Goal: Task Accomplishment & Management: Manage account settings

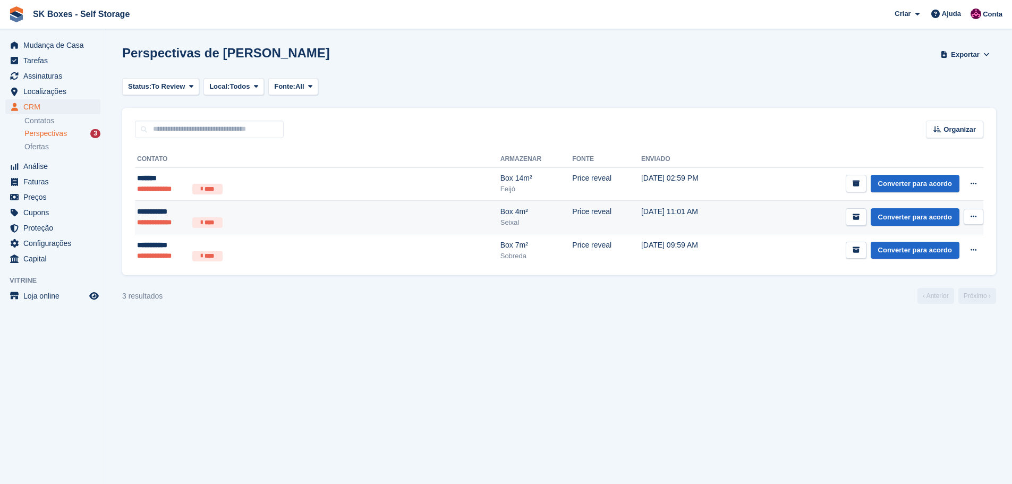
click at [166, 207] on div "**********" at bounding box center [240, 211] width 206 height 11
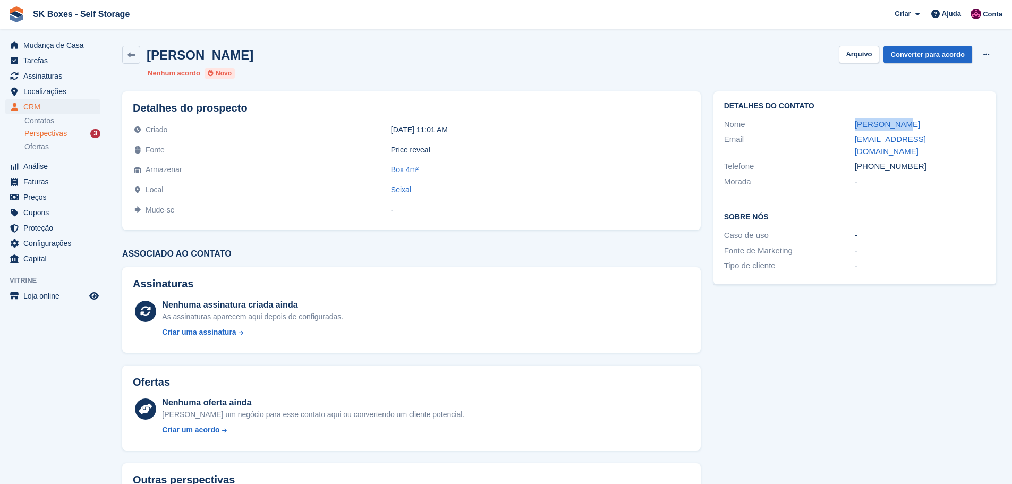
drag, startPoint x: 846, startPoint y: 123, endPoint x: 918, endPoint y: 123, distance: 72.8
click at [918, 123] on div "Nome Carlos Rosa" at bounding box center [854, 124] width 261 height 15
copy div "Carlos Rosa"
click at [717, 187] on div "Detalhes do contato Nome Carlos Rosa Email carlos@crconta.com Telefone +3519140…" at bounding box center [854, 145] width 283 height 109
drag, startPoint x: 717, startPoint y: 187, endPoint x: 951, endPoint y: 143, distance: 238.4
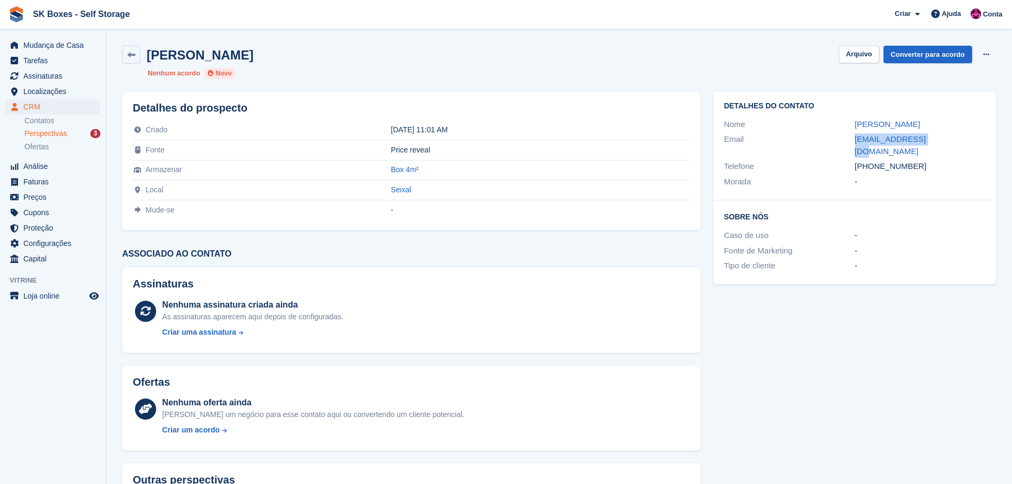
click at [951, 143] on div "Email carlos@crconta.com" at bounding box center [854, 145] width 261 height 27
copy div "carlos@crconta.com"
drag, startPoint x: 921, startPoint y: 155, endPoint x: 872, endPoint y: 155, distance: 48.9
click at [872, 160] on div "+351914023012" at bounding box center [920, 166] width 131 height 12
copy div "914023012"
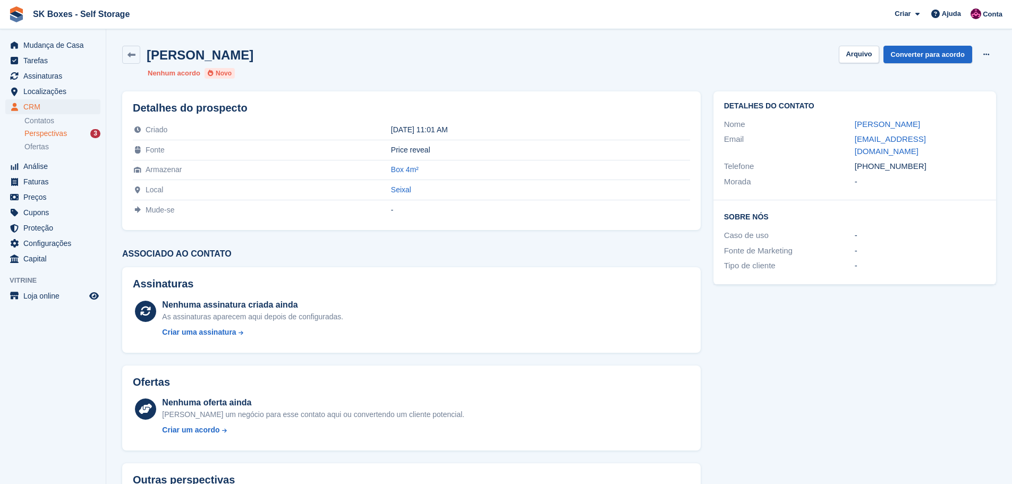
click at [455, 215] on td "-" at bounding box center [540, 210] width 299 height 20
click at [858, 57] on button "Arquivo" at bounding box center [859, 55] width 40 height 18
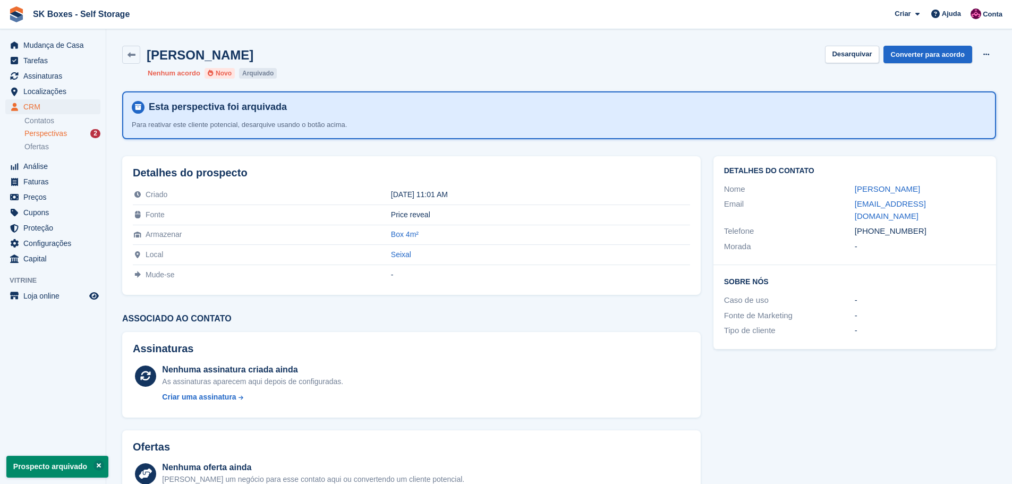
click at [66, 130] on div "Perspectivas 2" at bounding box center [62, 134] width 76 height 10
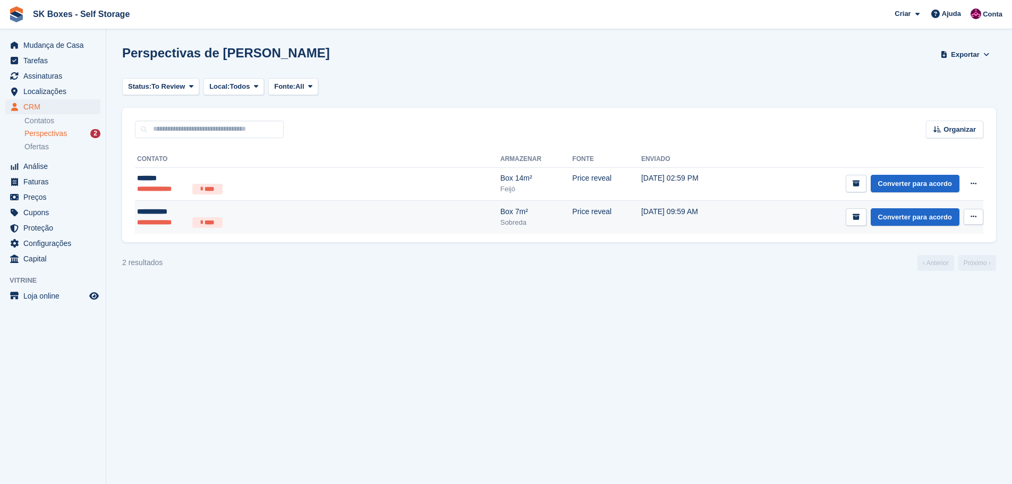
click at [189, 218] on ul "**********" at bounding box center [240, 222] width 206 height 11
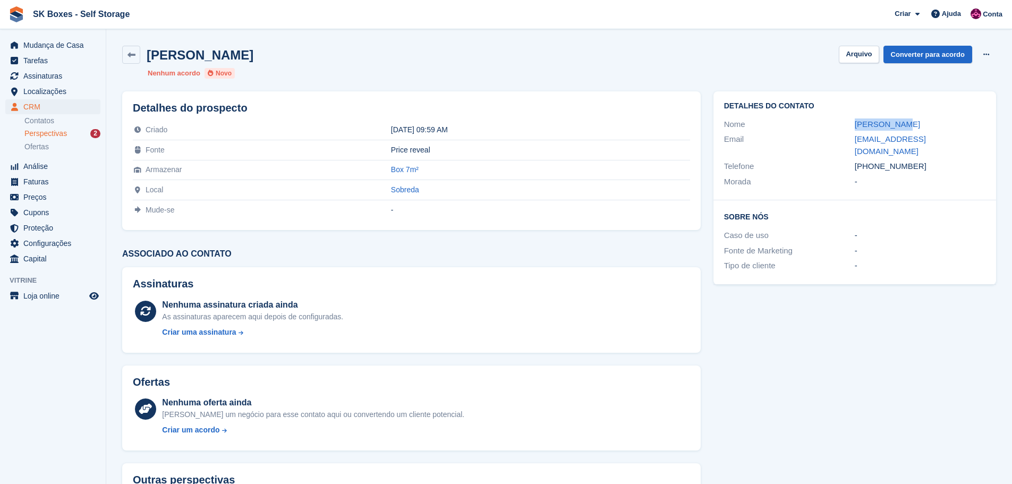
drag, startPoint x: 845, startPoint y: 123, endPoint x: 914, endPoint y: 122, distance: 68.5
click at [914, 122] on div "Nome Maria Jesus" at bounding box center [854, 124] width 261 height 15
copy div "Maria Jesus"
drag, startPoint x: 847, startPoint y: 139, endPoint x: 974, endPoint y: 142, distance: 127.0
click at [974, 142] on div "Email rafajeka78@hotmail.com" at bounding box center [854, 145] width 261 height 27
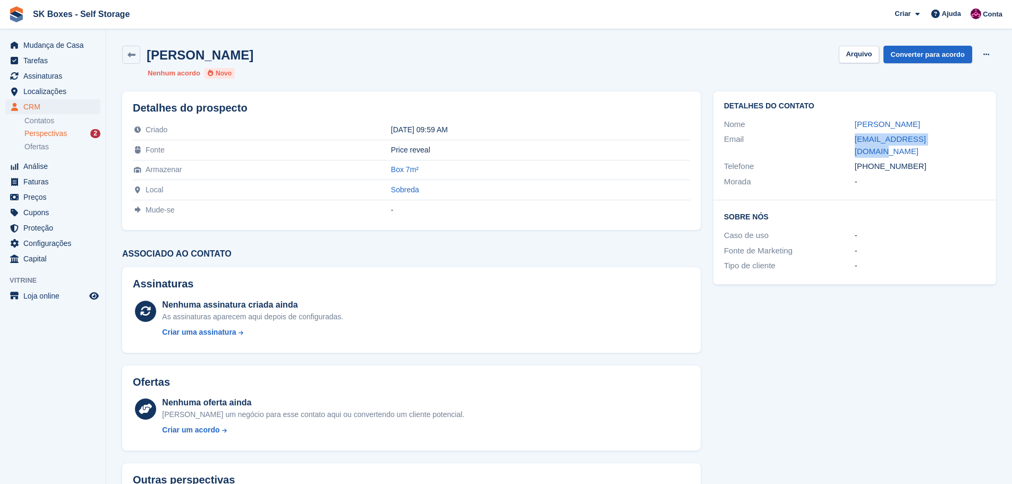
copy div "rafajeka78@hotmail.com"
drag, startPoint x: 923, startPoint y: 159, endPoint x: 874, endPoint y: 161, distance: 49.4
click at [874, 161] on div "Telefone +351961346663" at bounding box center [854, 166] width 261 height 15
copy div "961346663"
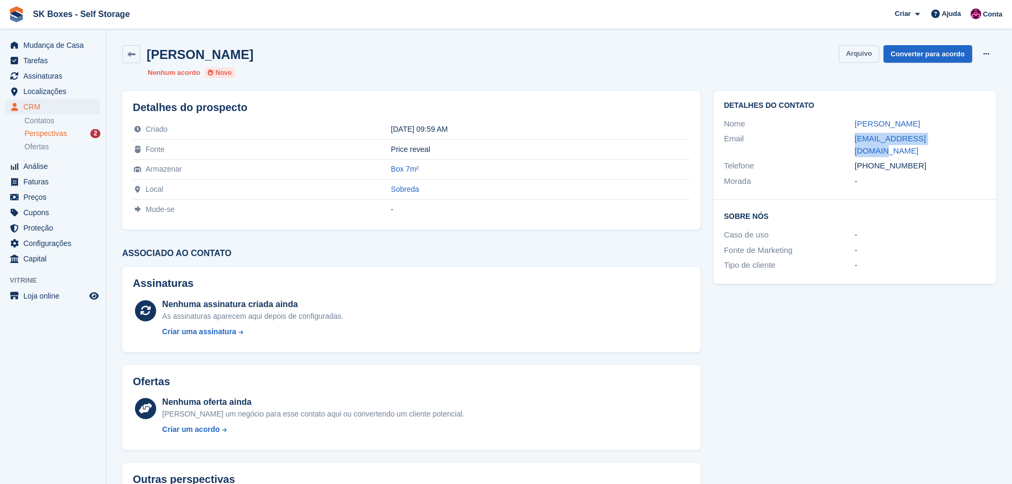
click at [863, 50] on button "Arquivo" at bounding box center [859, 54] width 40 height 18
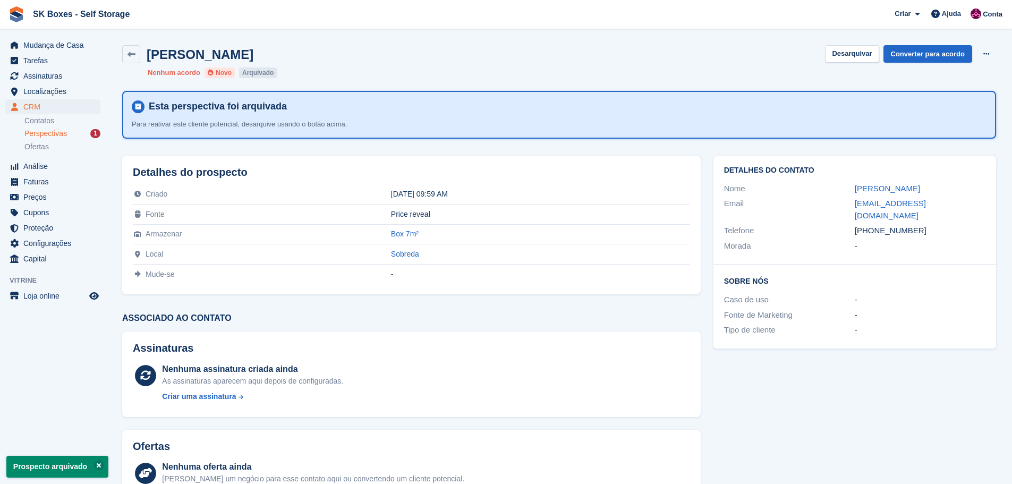
scroll to position [0, 0]
click at [42, 129] on span "Perspectivas" at bounding box center [45, 134] width 42 height 10
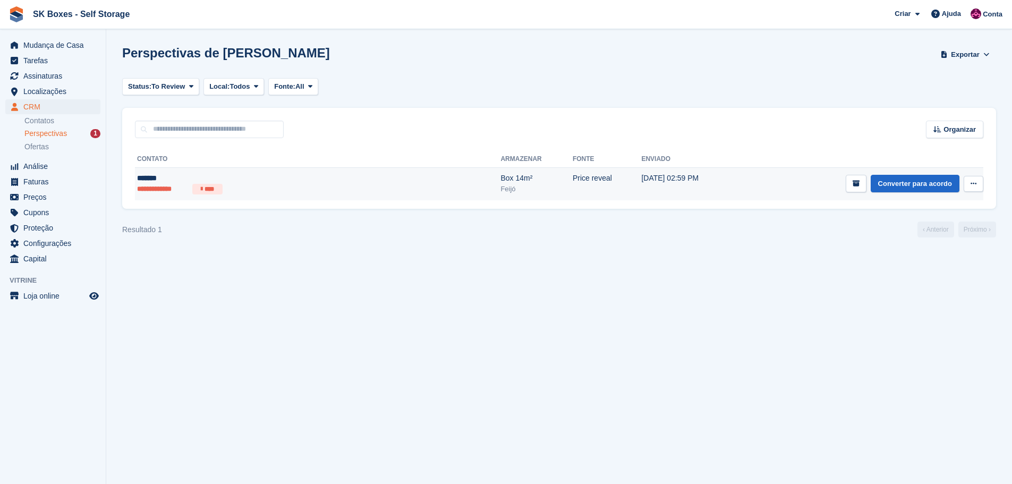
click at [201, 187] on icon at bounding box center [202, 189] width 2 height 6
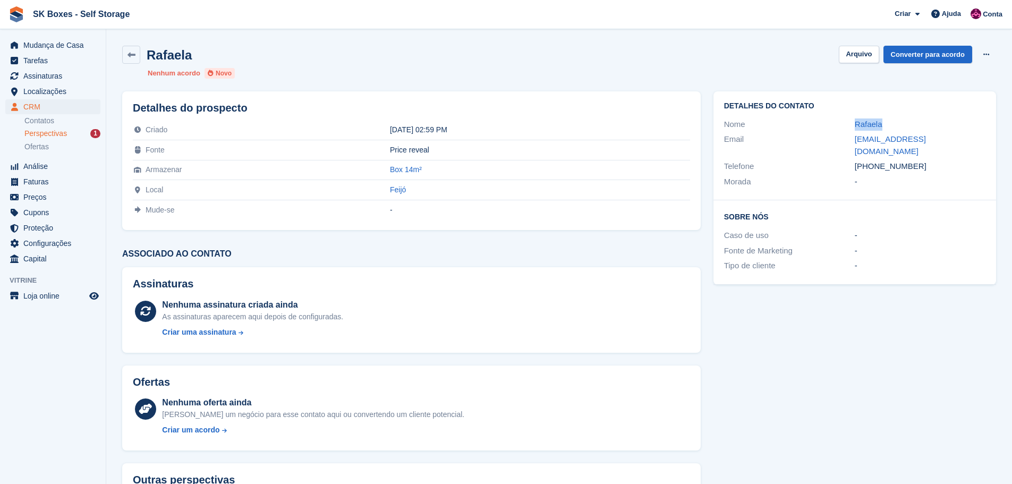
drag, startPoint x: 849, startPoint y: 121, endPoint x: 900, endPoint y: 118, distance: 51.1
click at [900, 118] on div "Nome Rafaela" at bounding box center [854, 124] width 261 height 15
copy div "Rafaela"
click at [870, 58] on button "Arquivo" at bounding box center [859, 55] width 40 height 18
